Goal: Task Accomplishment & Management: Complete application form

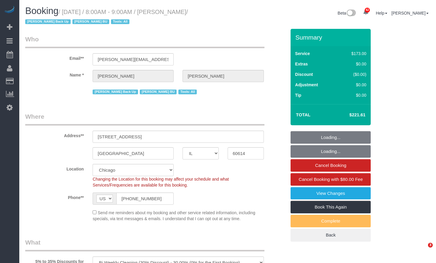
select select "IL"
select select "3"
select select "number:1"
select select "number:58"
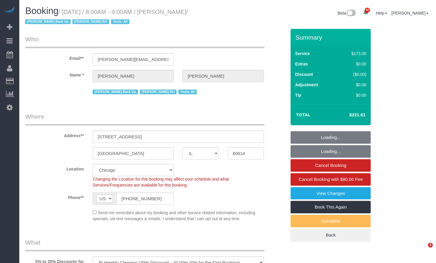
select select "number:139"
select select "number:104"
select select "spot1"
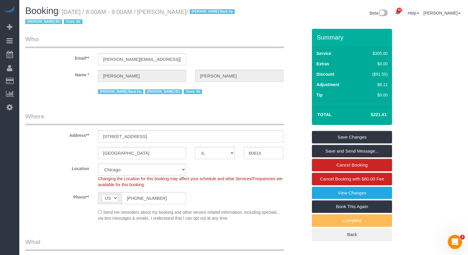
scroll to position [59, 0]
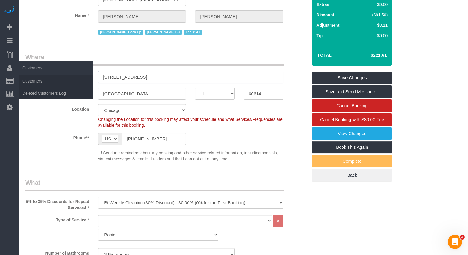
drag, startPoint x: 178, startPoint y: 73, endPoint x: 10, endPoint y: 61, distance: 168.8
click at [74, 69] on div "Address** [STREET_ADDRESS]" at bounding box center [166, 68] width 291 height 31
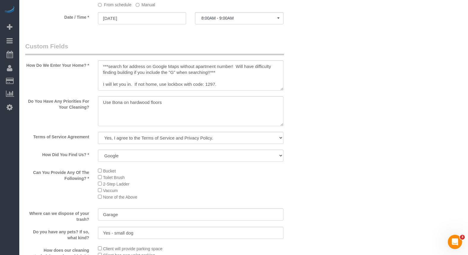
scroll to position [772, 0]
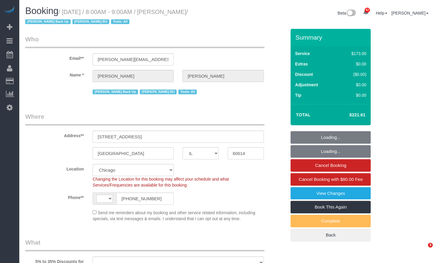
select select "IL"
select select "string:US"
select select "object:829"
select select "3"
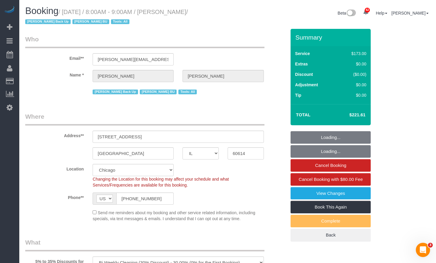
select select "spot1"
select select "number:1"
select select "number:58"
select select "number:139"
select select "number:104"
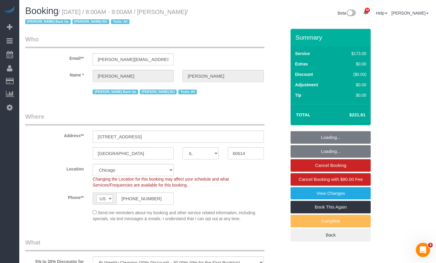
select select "object:1253"
select select "3"
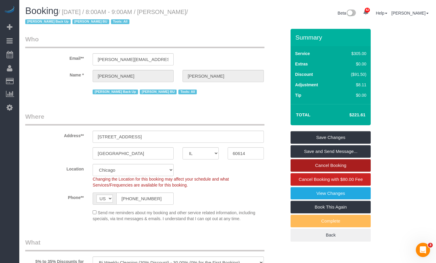
scroll to position [30, 0]
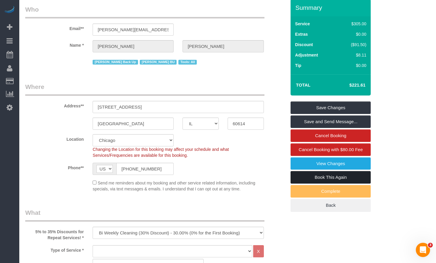
click at [330, 178] on link "Book This Again" at bounding box center [331, 177] width 80 height 12
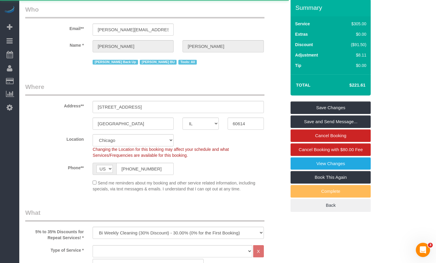
select select "IL"
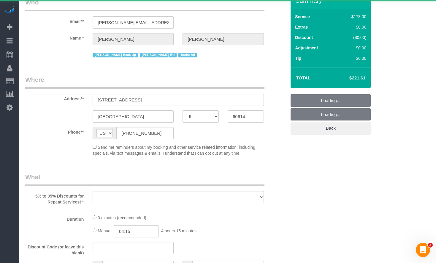
select select "object:1910"
select select "number:1"
select select "number:58"
select select "number:139"
select select "number:104"
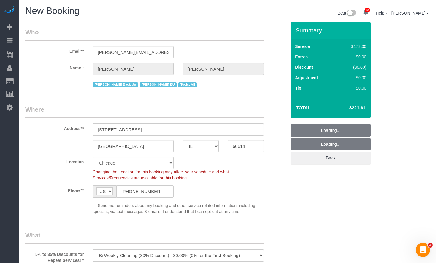
select select "object:2153"
select select "512"
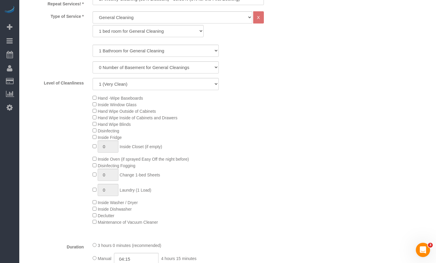
scroll to position [208, 0]
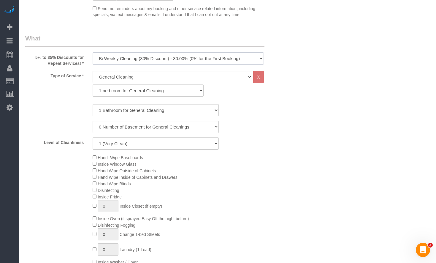
click at [149, 59] on select "One Time Cleaning Weekly Cleaning (35% Discount) - 35.00% (0% for the First Boo…" at bounding box center [178, 58] width 171 height 12
click at [153, 59] on select "One Time Cleaning Weekly Cleaning (35% Discount) - 35.00% (0% for the First Boo…" at bounding box center [178, 58] width 171 height 12
select select "object:2238"
click at [93, 52] on select "One Time Cleaning Weekly Cleaning (35% Discount) - 35.00% (0% for the First Boo…" at bounding box center [178, 58] width 171 height 12
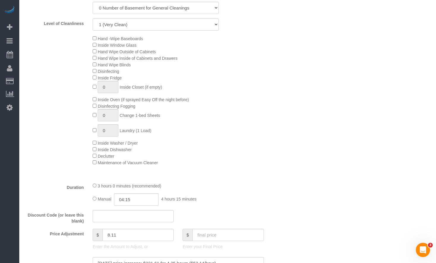
scroll to position [416, 0]
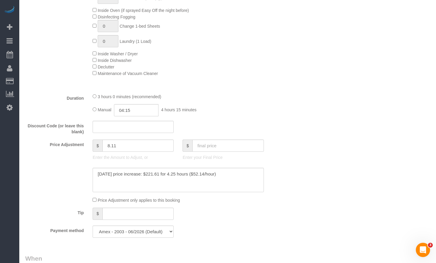
click at [202, 139] on fieldset "What 5% to 35% Discounts for Repeat Services! * One Time Cleaning Weekly Cleani…" at bounding box center [155, 34] width 261 height 416
click at [207, 145] on input "text" at bounding box center [227, 145] width 71 height 12
type input "0"
click at [201, 101] on div "3 hours 0 minutes (recommended) Manual 04:15 4 hours 15 minutes" at bounding box center [178, 104] width 180 height 23
drag, startPoint x: 142, startPoint y: 108, endPoint x: 69, endPoint y: 106, distance: 72.8
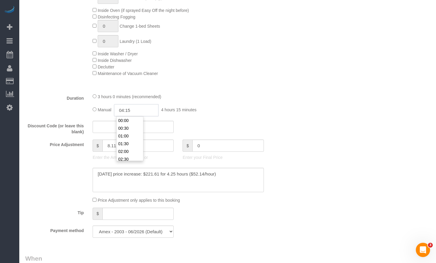
click at [86, 106] on div "Duration 3 hours 0 minutes (recommended) Manual 04:15 4 hours 15 minutes" at bounding box center [156, 104] width 270 height 23
type input "-242"
type input "02:30"
click at [127, 158] on li "02:30" at bounding box center [130, 159] width 26 height 8
click at [279, 90] on fieldset "What 5% to 35% Discounts for Repeat Services! * One Time Cleaning Weekly Cleani…" at bounding box center [155, 34] width 261 height 416
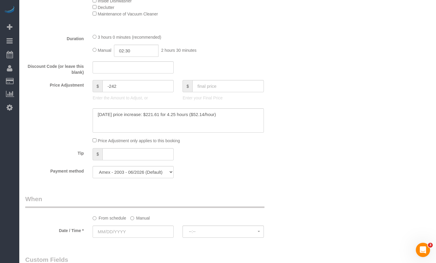
scroll to position [653, 0]
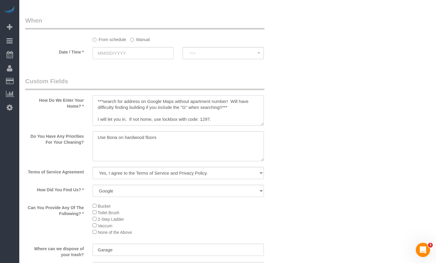
click at [166, 117] on textarea at bounding box center [178, 110] width 171 height 30
click at [246, 117] on textarea at bounding box center [178, 110] width 171 height 30
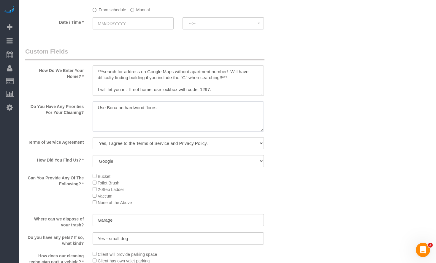
click at [240, 125] on textarea at bounding box center [178, 116] width 171 height 30
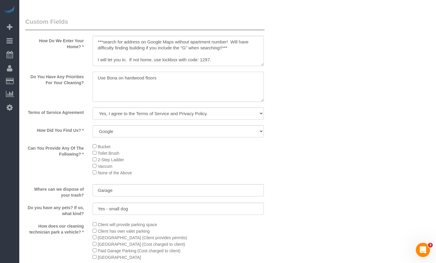
click at [97, 78] on textarea at bounding box center [178, 87] width 171 height 30
drag, startPoint x: 188, startPoint y: 79, endPoint x: 63, endPoint y: 82, distance: 125.1
click at [63, 82] on div "Do You Have Any Priorities For Your Cleaning?" at bounding box center [156, 87] width 270 height 31
click at [180, 81] on textarea at bounding box center [178, 87] width 171 height 30
drag, startPoint x: 178, startPoint y: 80, endPoint x: 141, endPoint y: 86, distance: 37.5
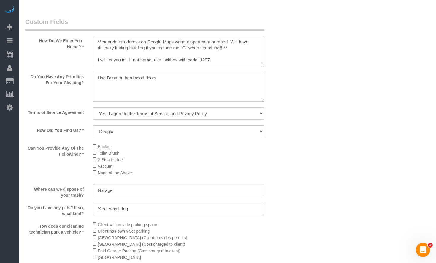
click at [90, 80] on div at bounding box center [178, 87] width 180 height 31
paste textarea ""COUNTS Cleaning Tasks: Under: -Under bed -Under furniture -Under cabinets -Und…"
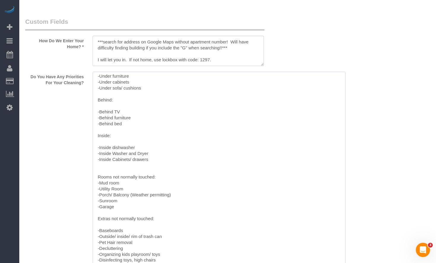
drag, startPoint x: 263, startPoint y: 99, endPoint x: 345, endPoint y: 280, distance: 199.1
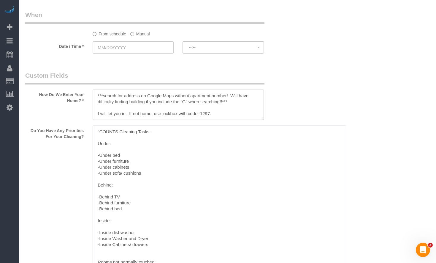
scroll to position [629, 0]
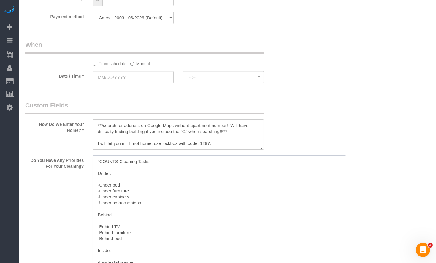
click at [100, 161] on textarea at bounding box center [220, 260] width 254 height 211
type textarea "COUNTS Cleaning Tasks: Under: -Under bed -Under furniture -Under cabinets -Unde…"
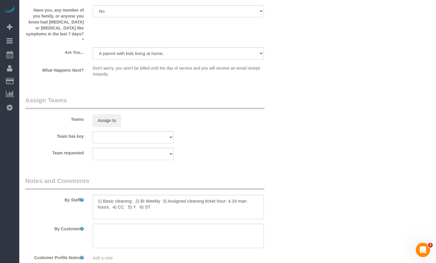
scroll to position [1187, 0]
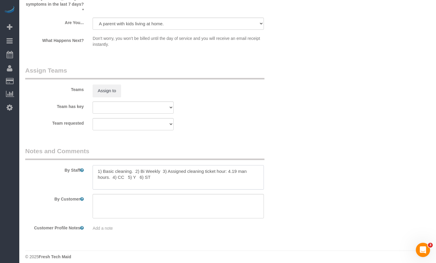
click at [154, 176] on textarea at bounding box center [178, 177] width 171 height 24
paste textarea "COUNTS CLEANING 1) COUNTS cleaning 2) Client wants us to follow the COUNTS Clea…"
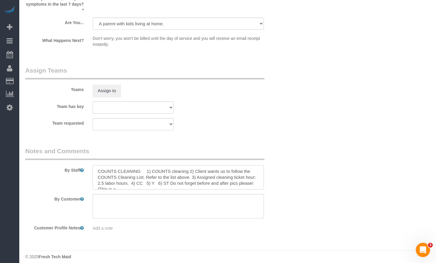
scroll to position [2, 0]
type textarea "COUNTS CLEANING 1) COUNTS cleaning 2) Client wants us to follow the COUNTS Clea…"
click at [139, 184] on textarea at bounding box center [178, 177] width 171 height 24
click at [210, 173] on textarea at bounding box center [178, 177] width 171 height 24
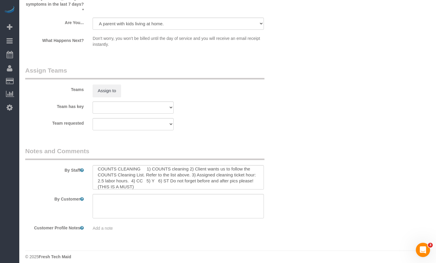
click at [138, 170] on textarea at bounding box center [178, 177] width 171 height 24
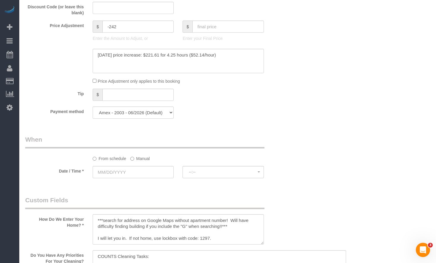
scroll to position [564, 0]
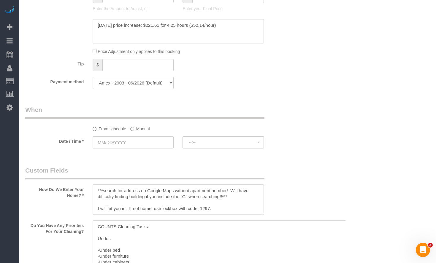
click at [140, 131] on label "Manual" at bounding box center [140, 128] width 20 height 8
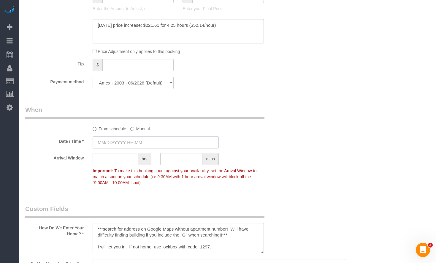
click at [134, 140] on input "text" at bounding box center [156, 142] width 126 height 12
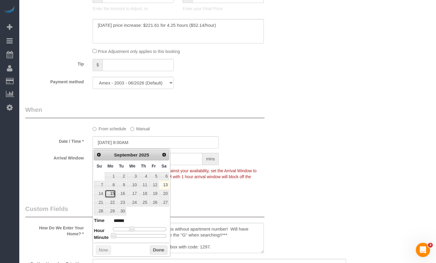
click at [110, 193] on link "15" at bounding box center [110, 193] width 11 height 8
click at [133, 228] on span at bounding box center [131, 228] width 5 height 5
type input "09/15/2025 8:05AM"
type input "******"
type input "09/15/2025 8:10AM"
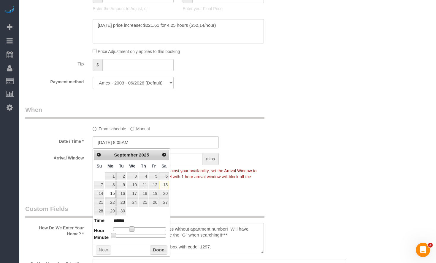
type input "******"
type input "09/15/2025 8:15AM"
type input "******"
type input "09/15/2025 8:20AM"
type input "******"
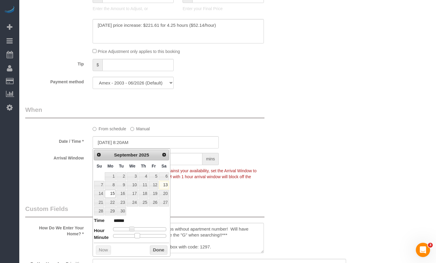
type input "09/15/2025 8:25AM"
type input "******"
type input "09/15/2025 8:30AM"
type input "******"
drag, startPoint x: 115, startPoint y: 237, endPoint x: 143, endPoint y: 238, distance: 28.0
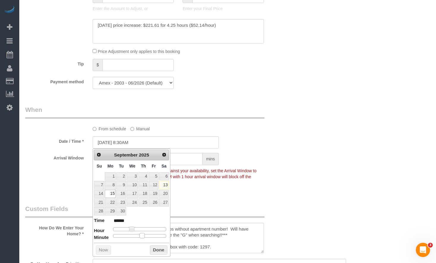
click at [143, 238] on div "Prev Next September 2025 Su Mo Tu We Th Fr Sa 1 2 3 4 5 6 7 8 9 10 11 12 13 14 …" at bounding box center [132, 202] width 78 height 108
click at [159, 249] on button "Done" at bounding box center [159, 250] width 18 height 10
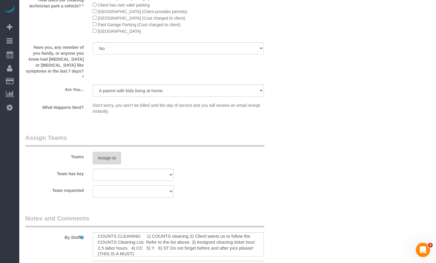
click at [104, 154] on button "Assign to" at bounding box center [107, 157] width 29 height 12
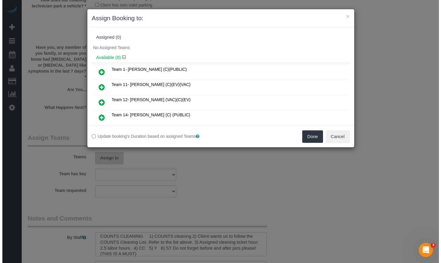
scroll to position [1158, 0]
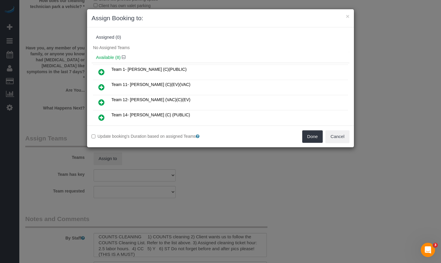
click at [98, 72] on link at bounding box center [101, 72] width 14 height 12
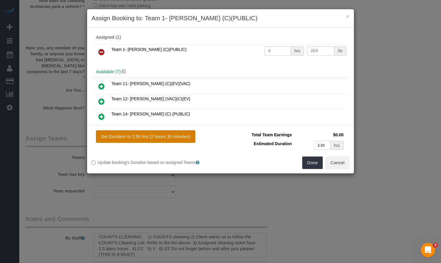
click at [154, 135] on button "Set Duration to 2.50 hrs (2 hours 30 minutes)" at bounding box center [145, 136] width 99 height 12
type input "2.50"
click at [320, 168] on button "Done" at bounding box center [312, 162] width 21 height 12
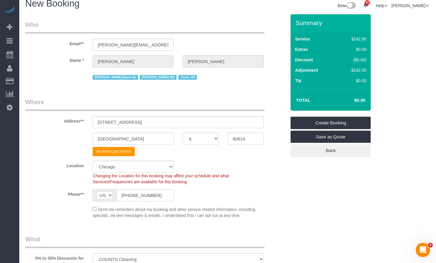
scroll to position [0, 0]
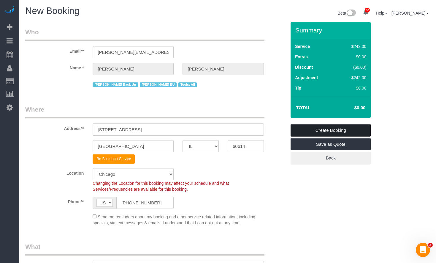
click at [320, 130] on link "Create Booking" at bounding box center [331, 130] width 80 height 12
